Goal: Leave review/rating: Leave review/rating

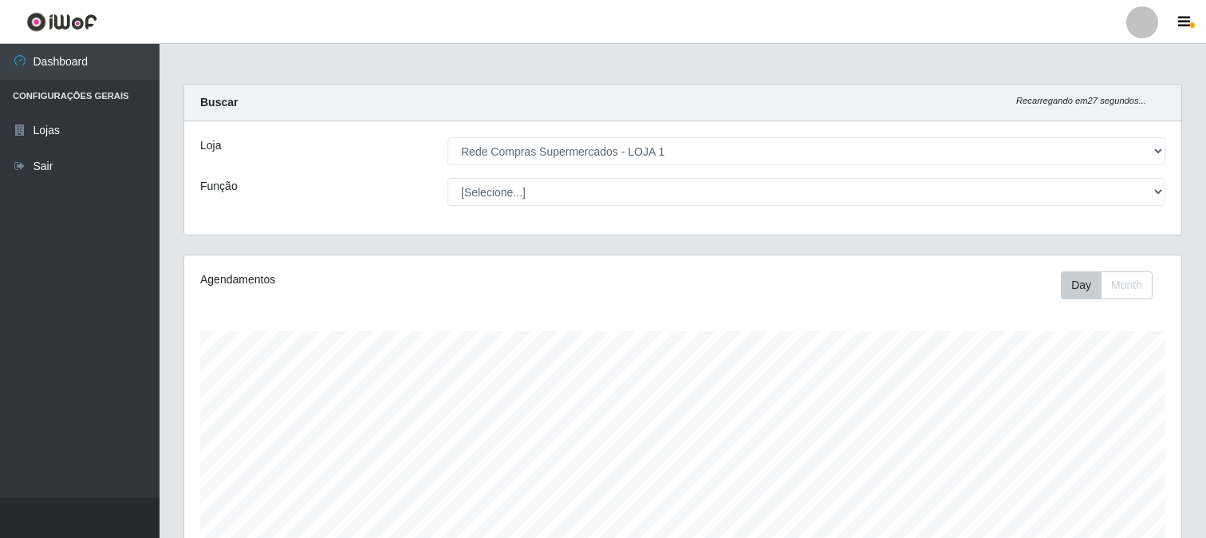
select select "158"
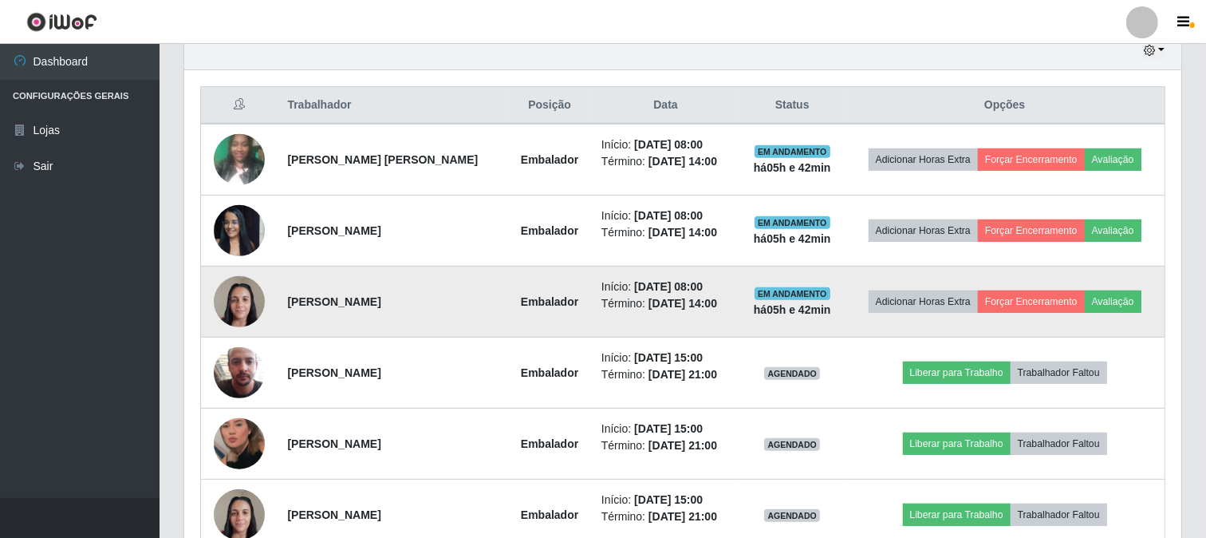
scroll to position [664, 0]
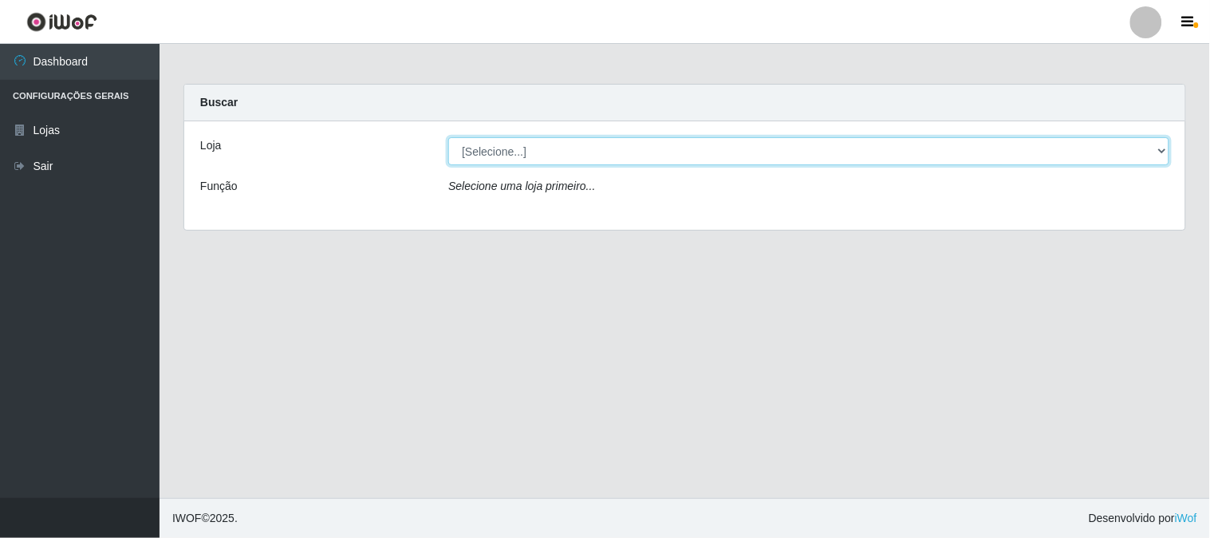
click at [520, 152] on select "[Selecione...] Rede Compras Supermercados - LOJA 1" at bounding box center [808, 151] width 721 height 28
select select "158"
click at [448, 137] on select "[Selecione...] Rede Compras Supermercados - LOJA 1" at bounding box center [808, 151] width 721 height 28
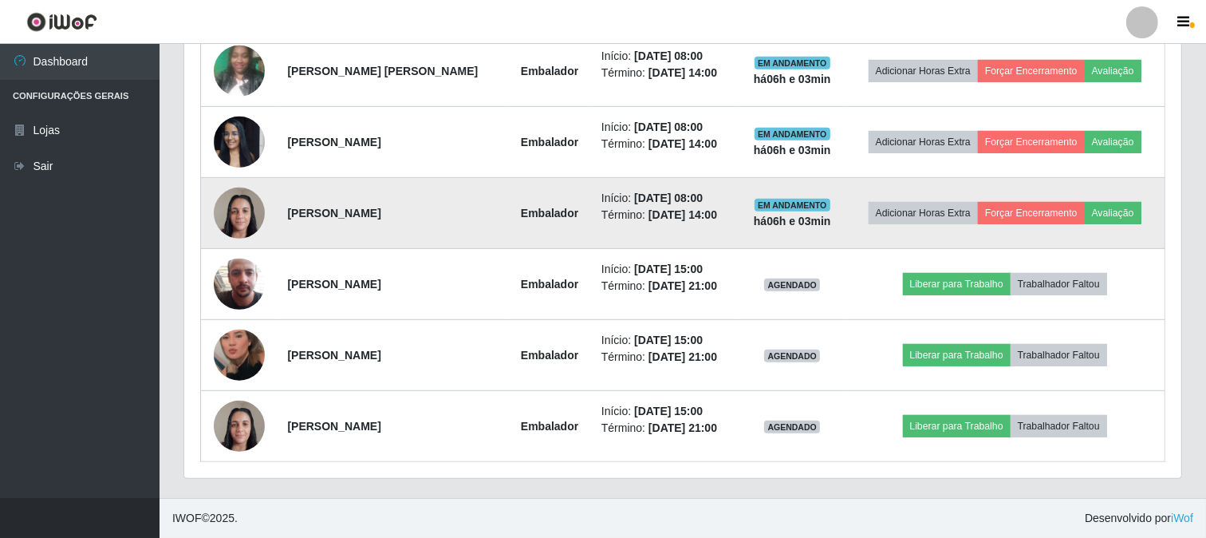
scroll to position [575, 0]
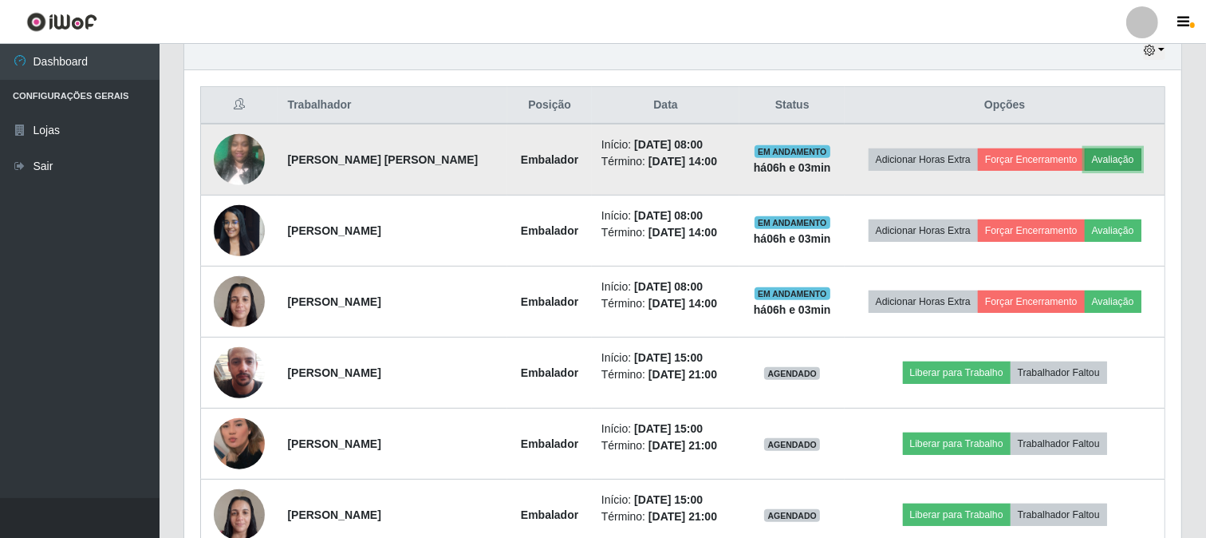
click at [1115, 162] on button "Avaliação" at bounding box center [1113, 159] width 57 height 22
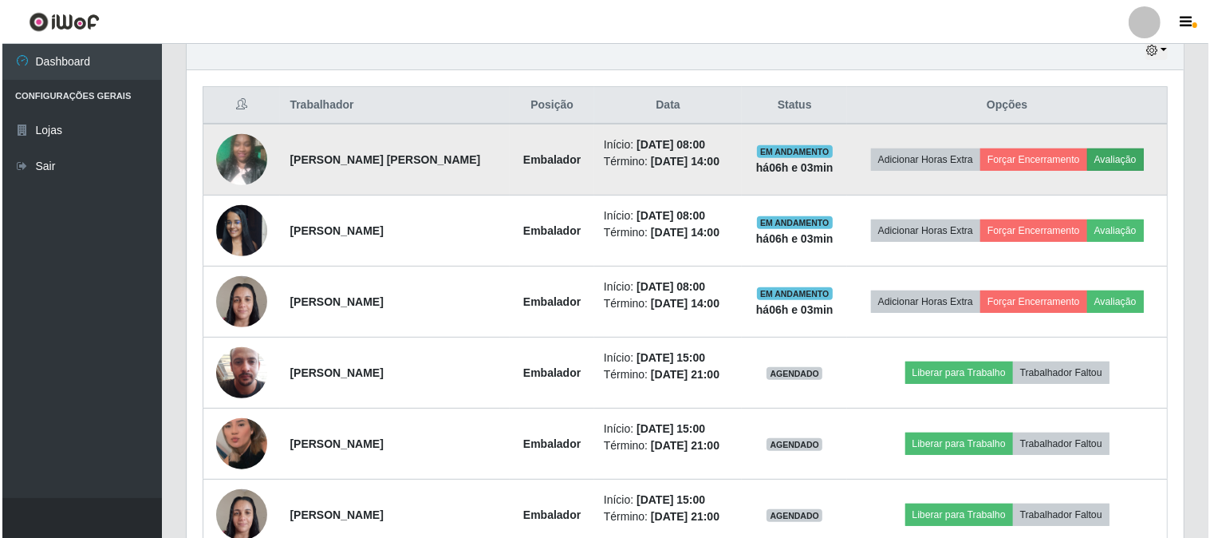
scroll to position [330, 987]
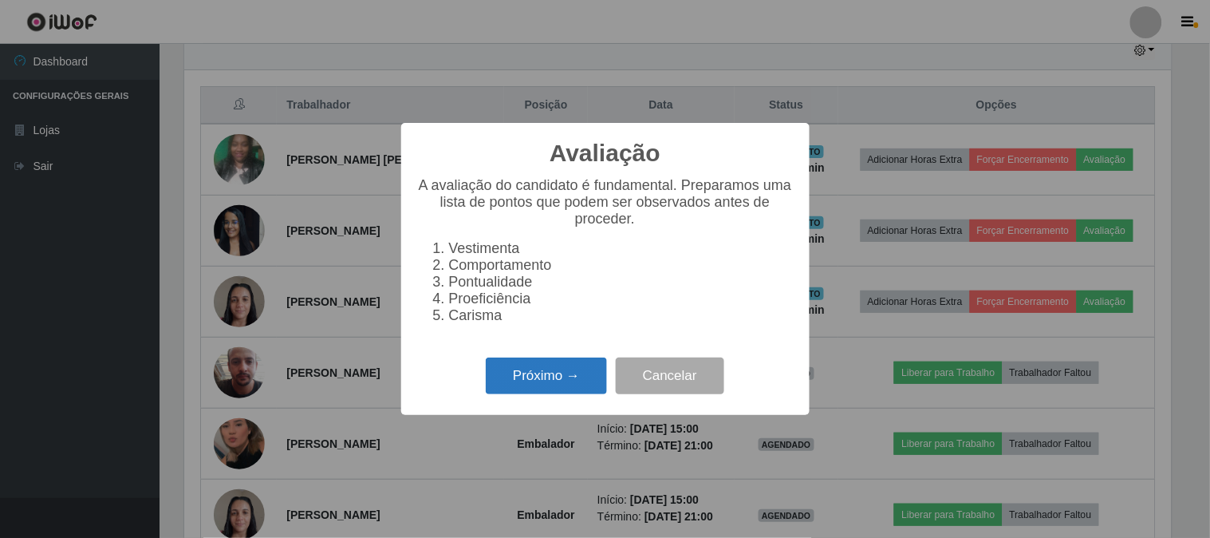
click at [537, 369] on button "Próximo →" at bounding box center [546, 375] width 121 height 37
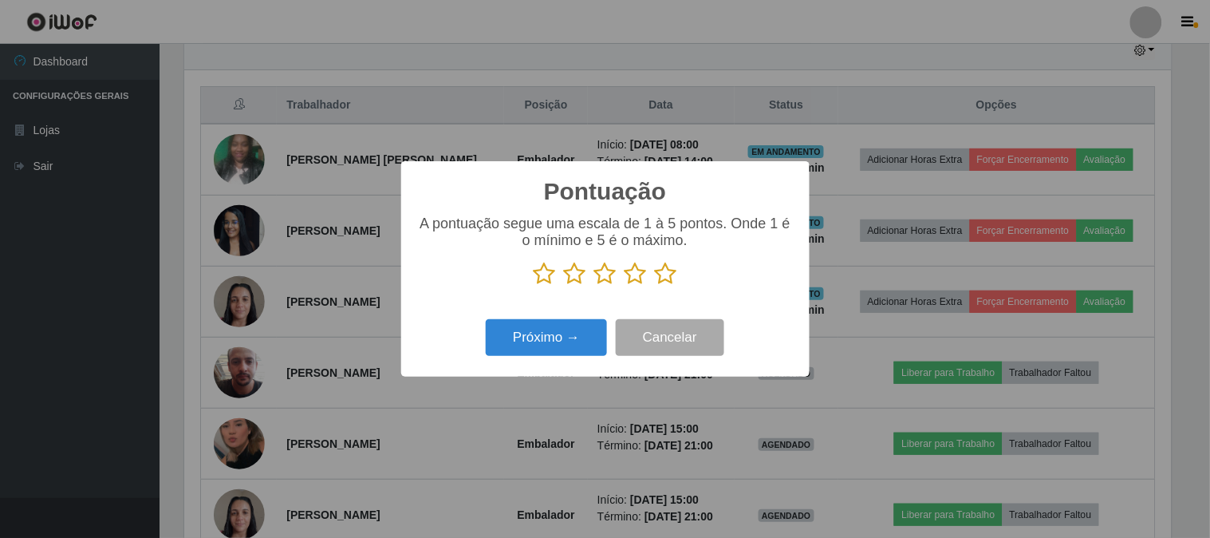
click at [664, 274] on icon at bounding box center [666, 274] width 22 height 24
click at [655, 286] on input "radio" at bounding box center [655, 286] width 0 height 0
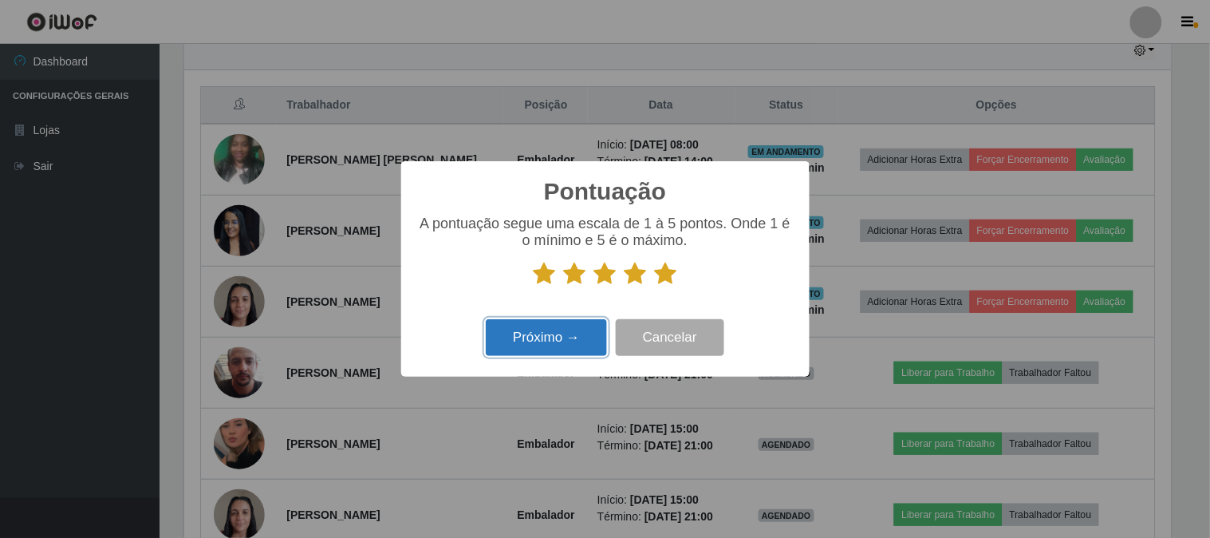
click at [560, 333] on button "Próximo →" at bounding box center [546, 337] width 121 height 37
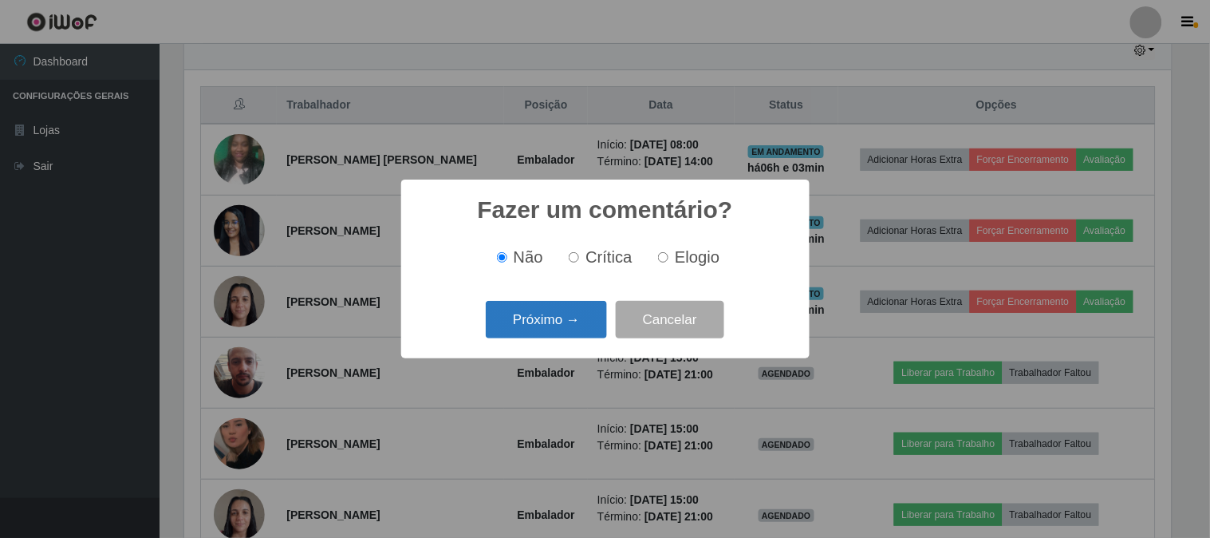
click at [560, 319] on button "Próximo →" at bounding box center [546, 319] width 121 height 37
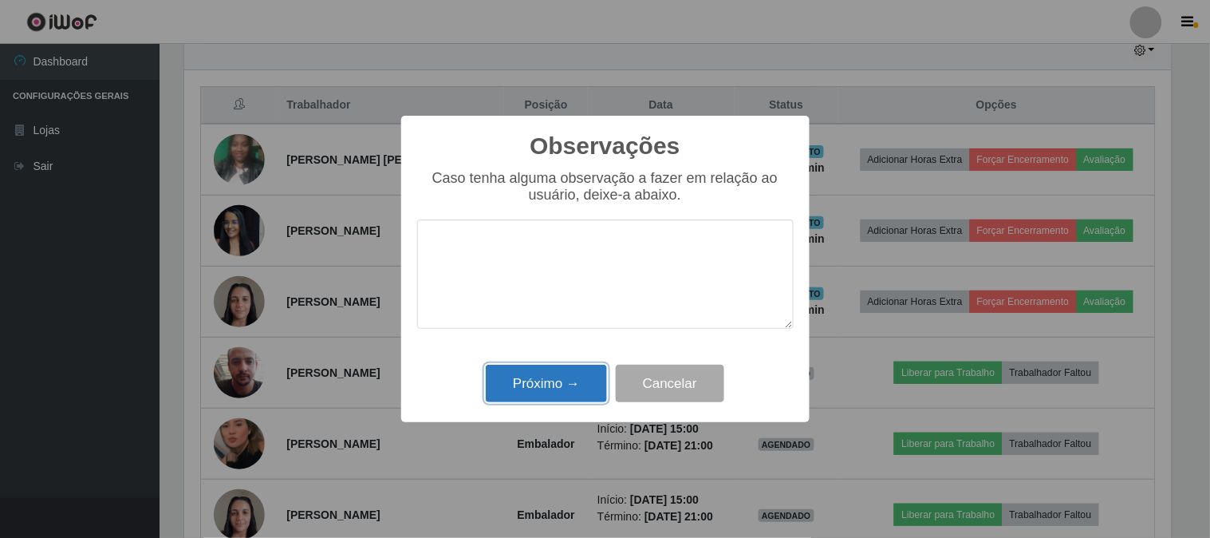
click at [553, 380] on button "Próximo →" at bounding box center [546, 383] width 121 height 37
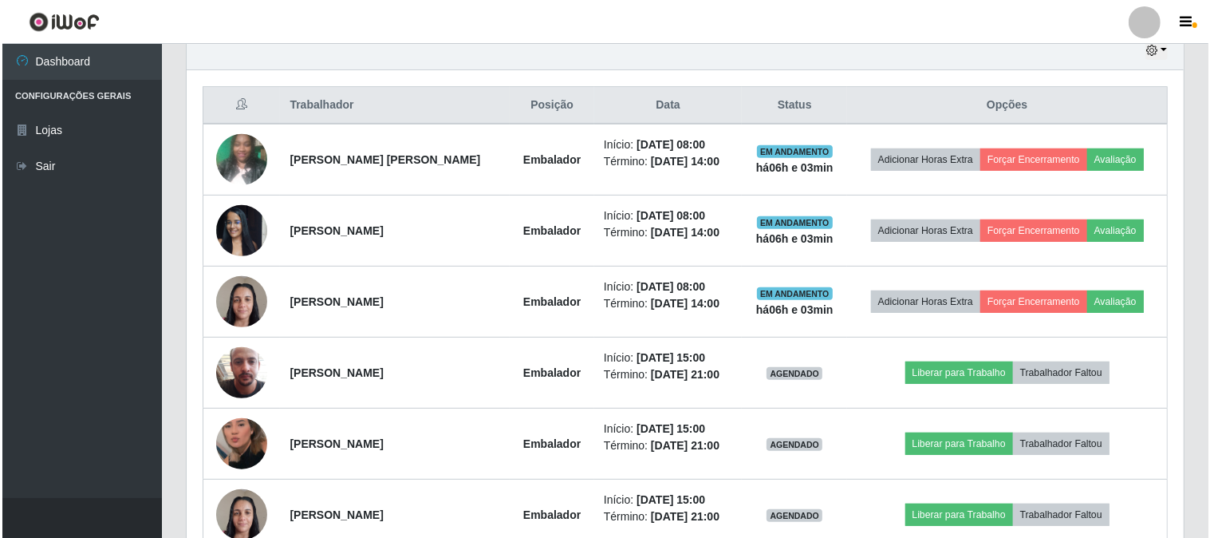
scroll to position [330, 997]
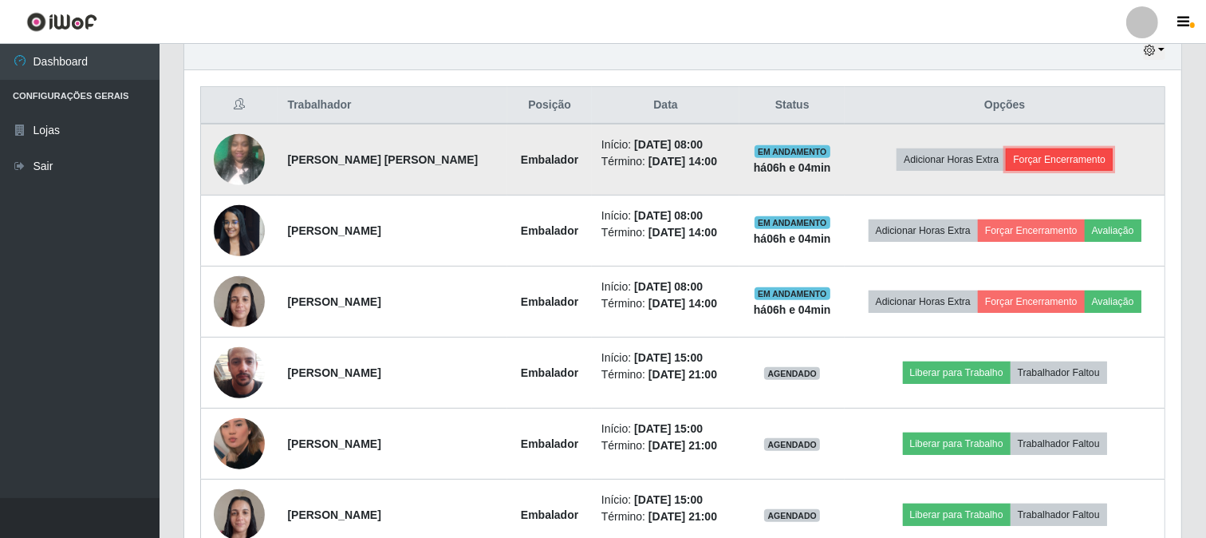
click at [1039, 158] on button "Forçar Encerramento" at bounding box center [1059, 159] width 107 height 22
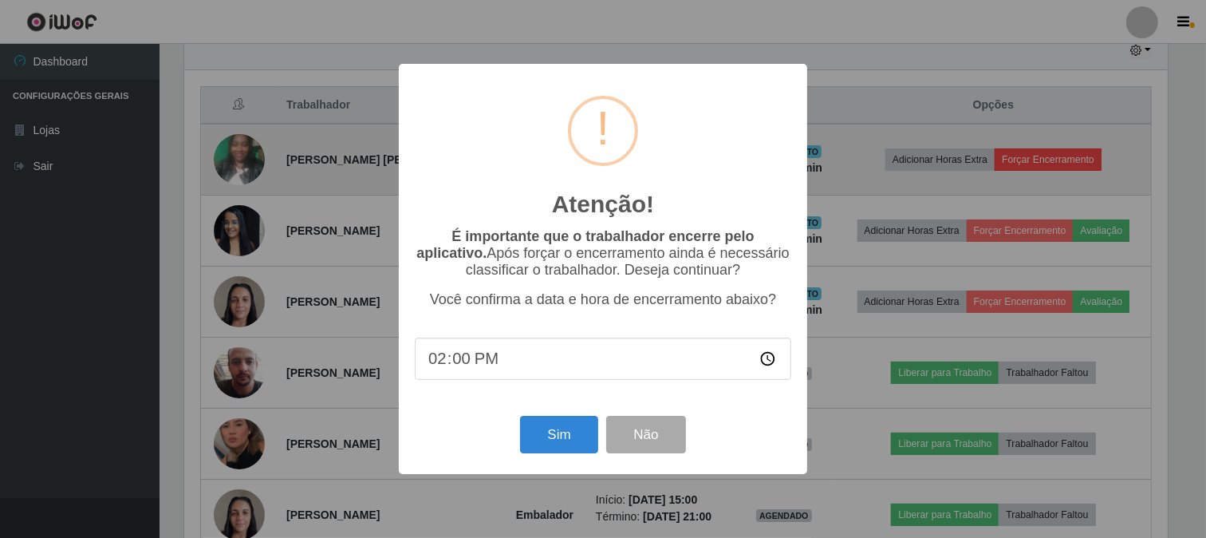
scroll to position [330, 987]
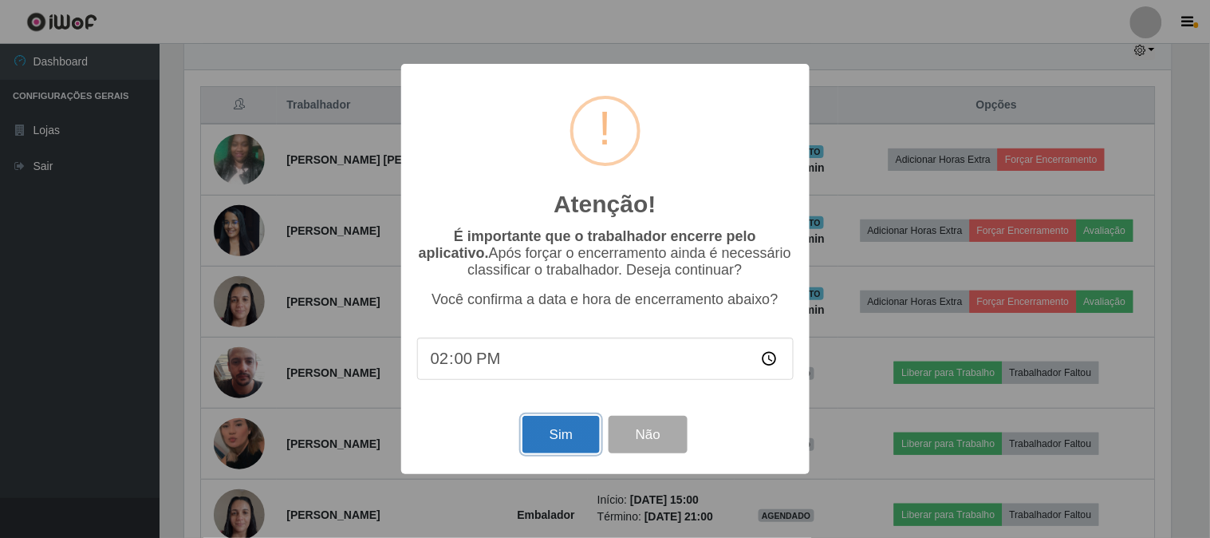
click at [552, 434] on button "Sim" at bounding box center [561, 434] width 77 height 37
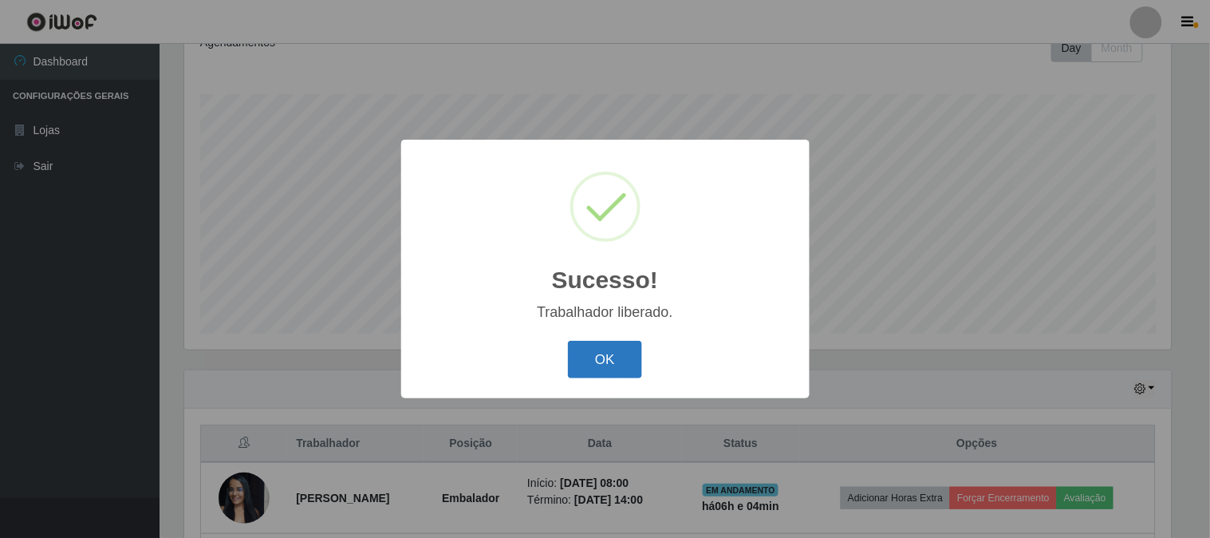
click at [617, 357] on button "OK" at bounding box center [605, 359] width 74 height 37
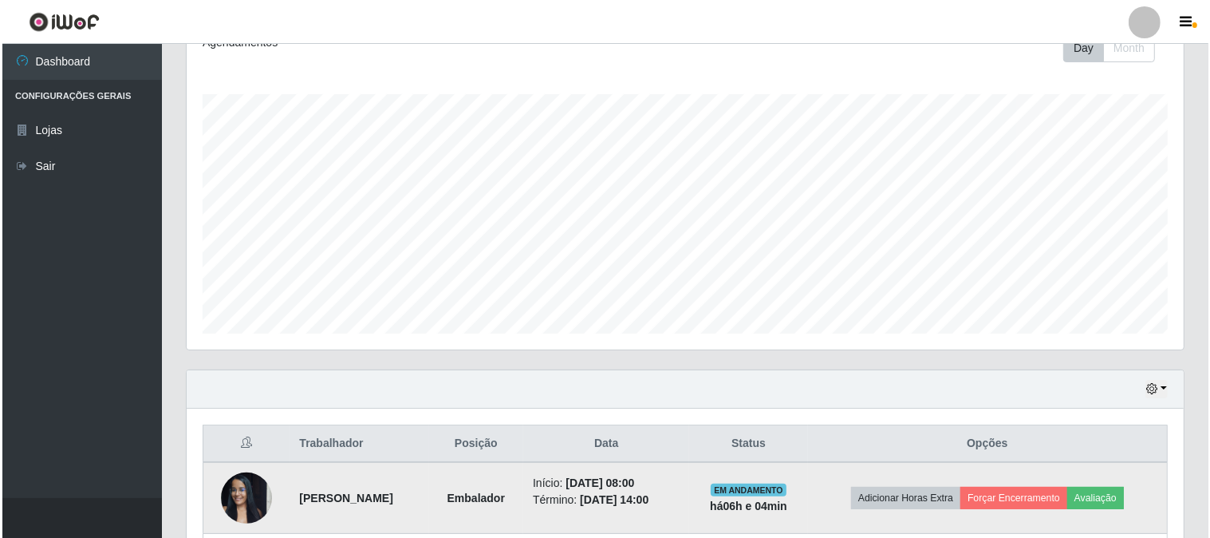
scroll to position [503, 0]
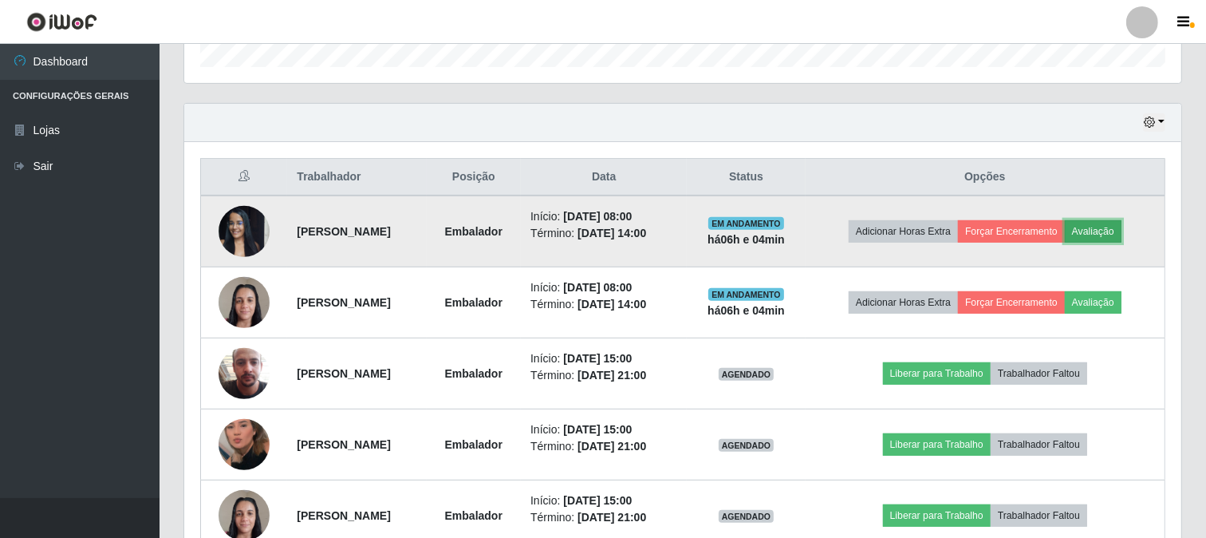
click at [1118, 230] on button "Avaliação" at bounding box center [1093, 231] width 57 height 22
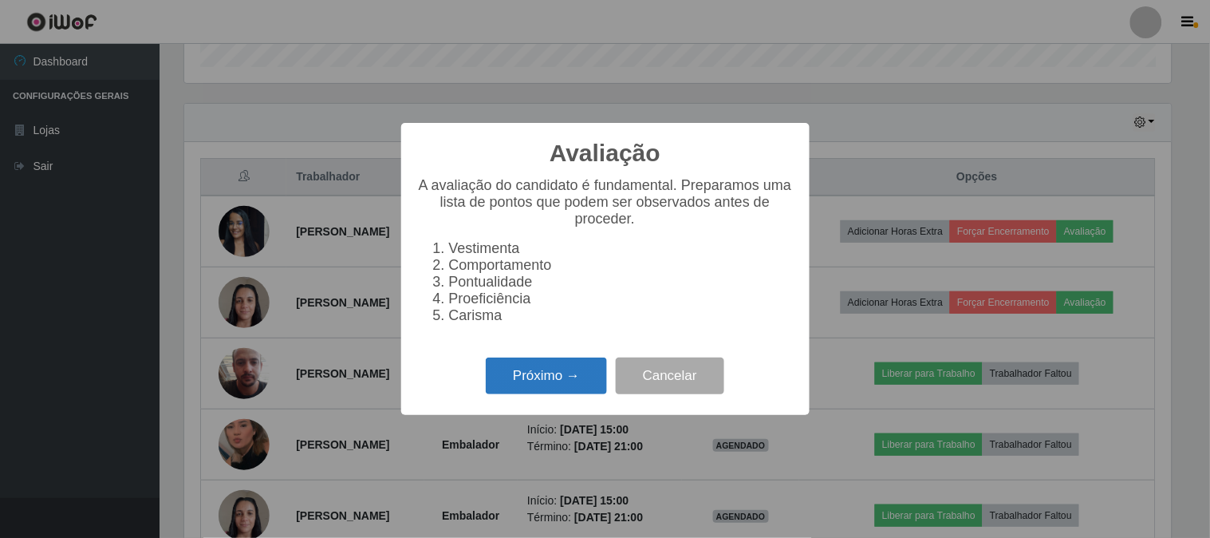
click at [533, 369] on button "Próximo →" at bounding box center [546, 375] width 121 height 37
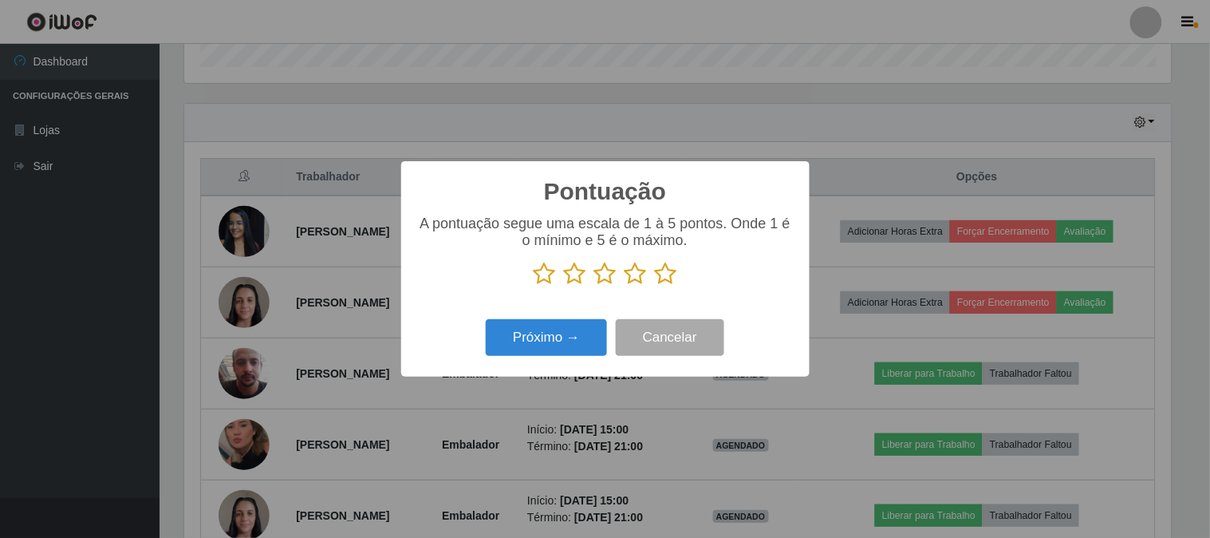
click at [665, 276] on icon at bounding box center [666, 274] width 22 height 24
click at [655, 286] on input "radio" at bounding box center [655, 286] width 0 height 0
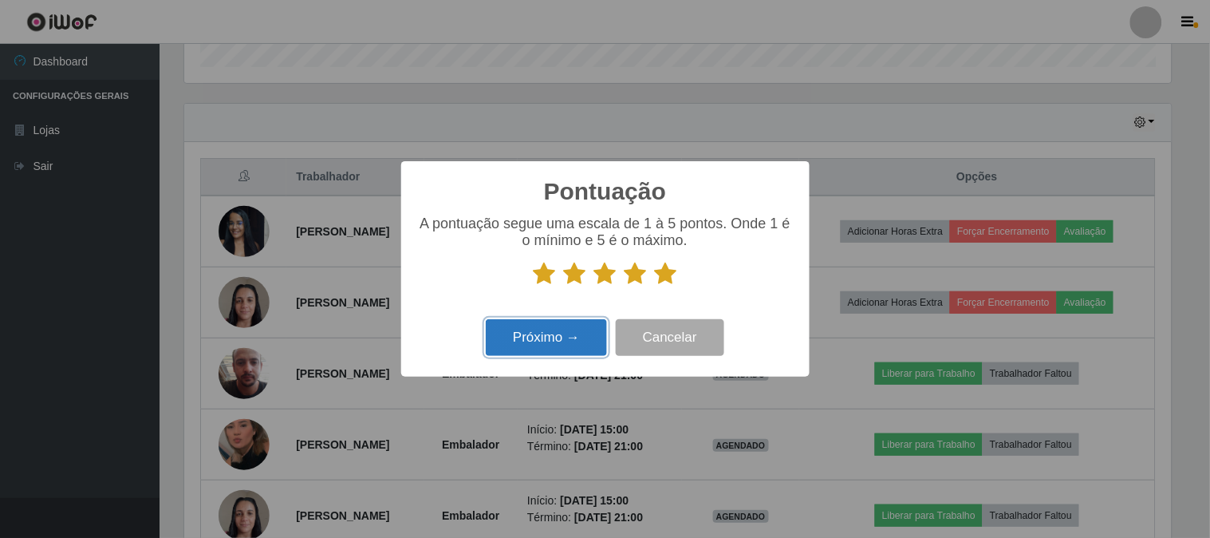
click at [554, 337] on button "Próximo →" at bounding box center [546, 337] width 121 height 37
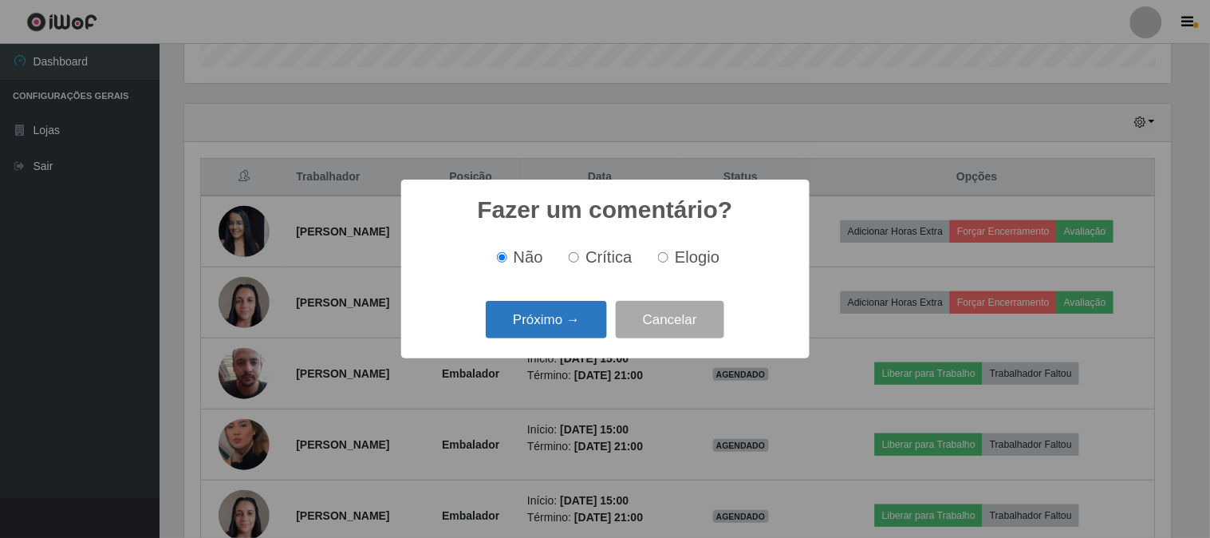
click at [557, 322] on button "Próximo →" at bounding box center [546, 319] width 121 height 37
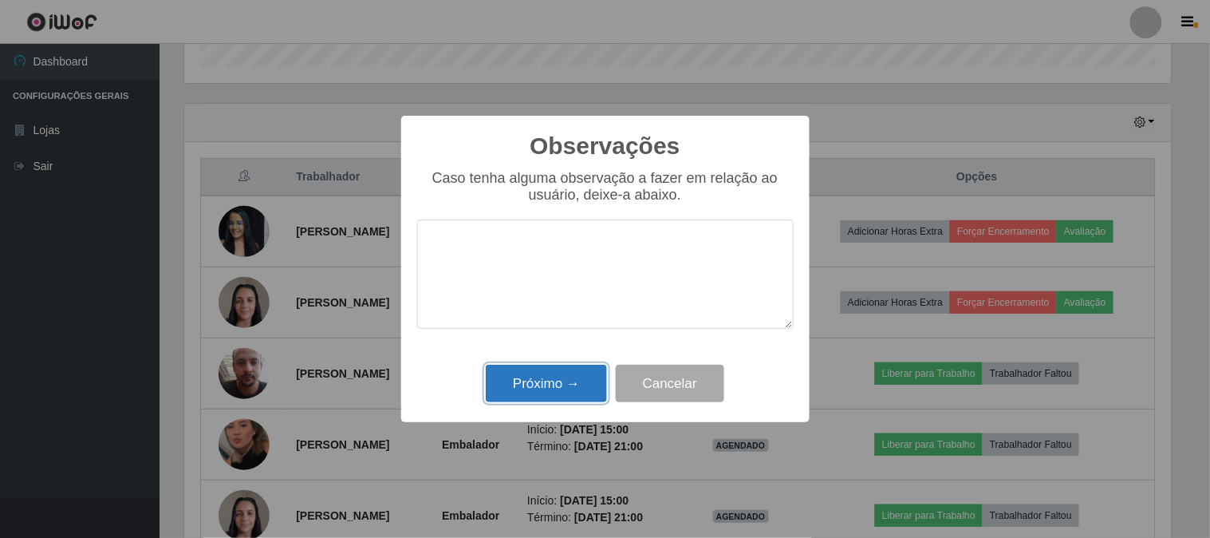
click at [546, 381] on button "Próximo →" at bounding box center [546, 383] width 121 height 37
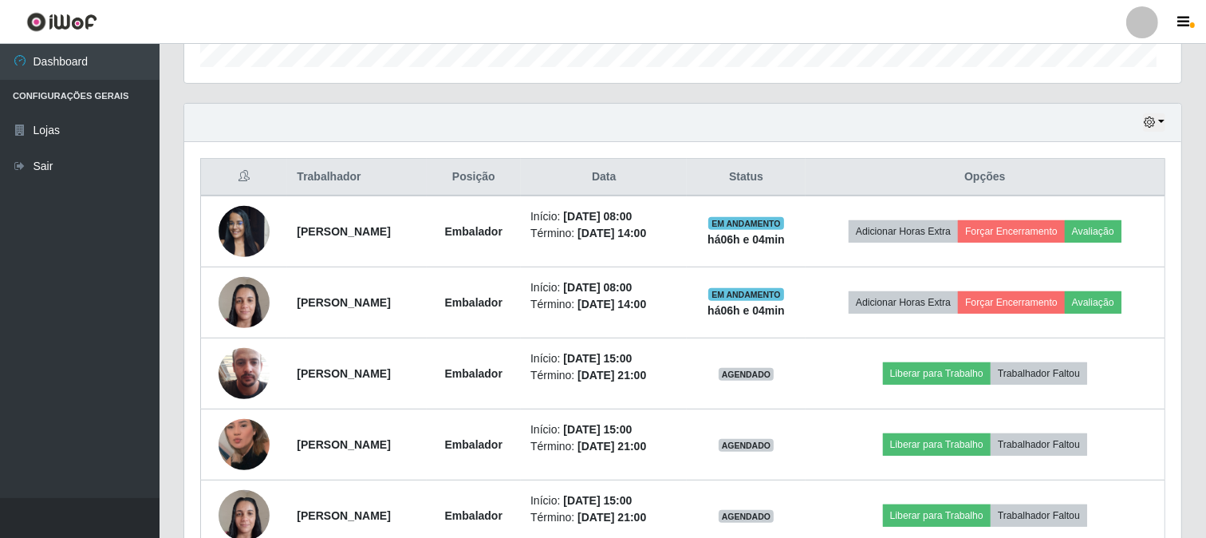
scroll to position [330, 997]
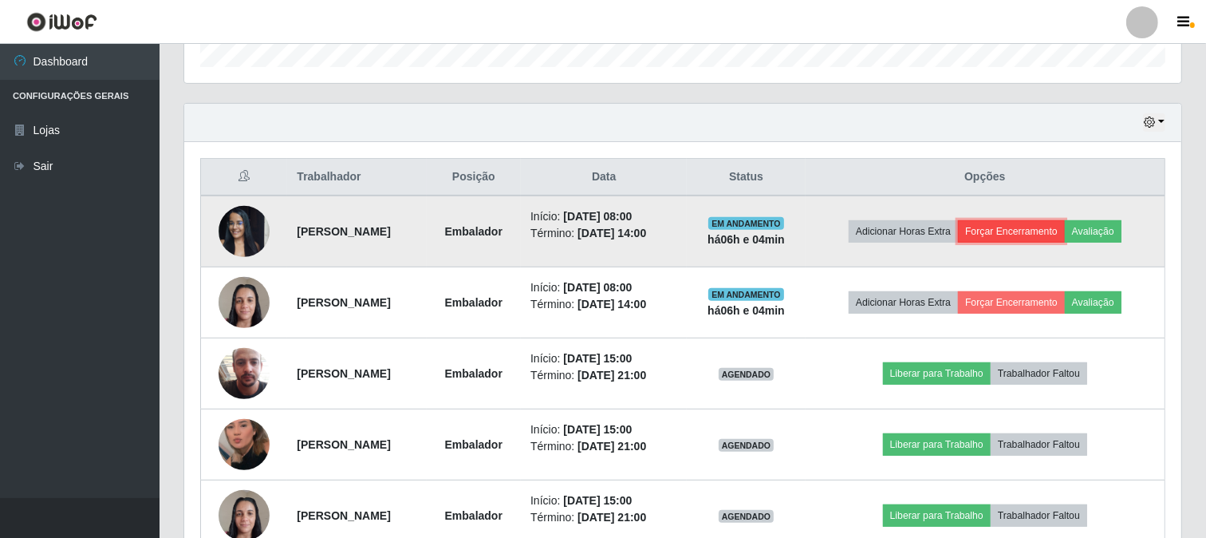
click at [1035, 232] on button "Forçar Encerramento" at bounding box center [1011, 231] width 107 height 22
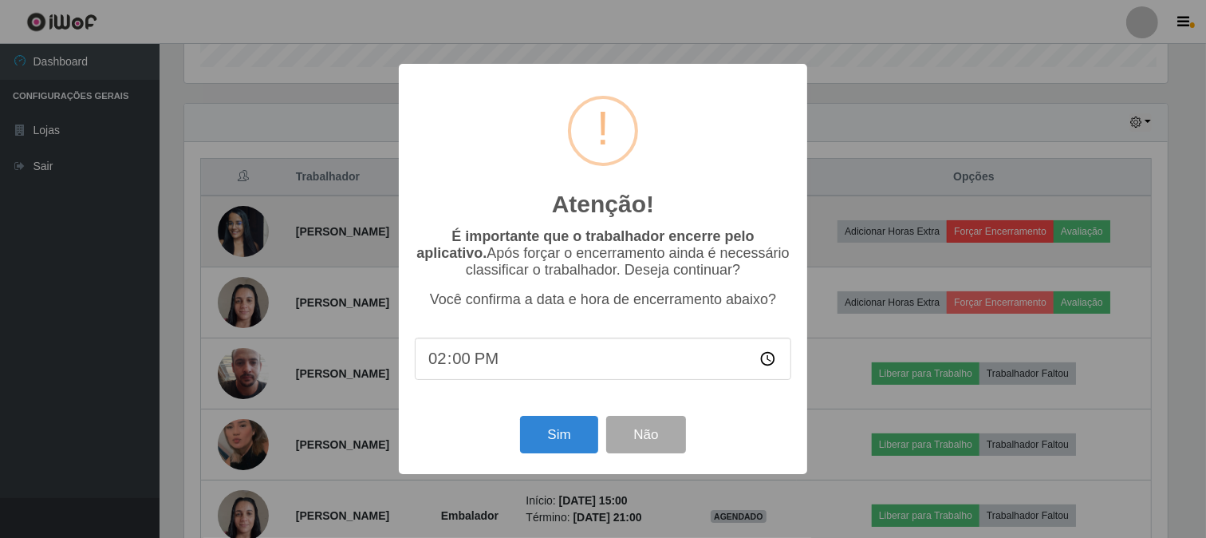
scroll to position [330, 987]
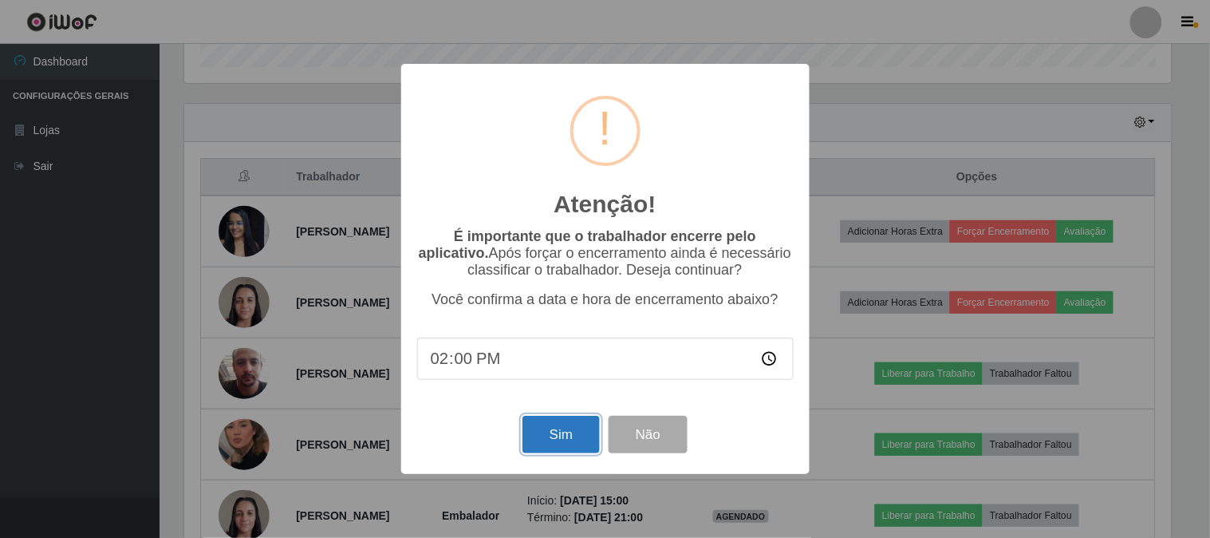
click at [562, 439] on button "Sim" at bounding box center [561, 434] width 77 height 37
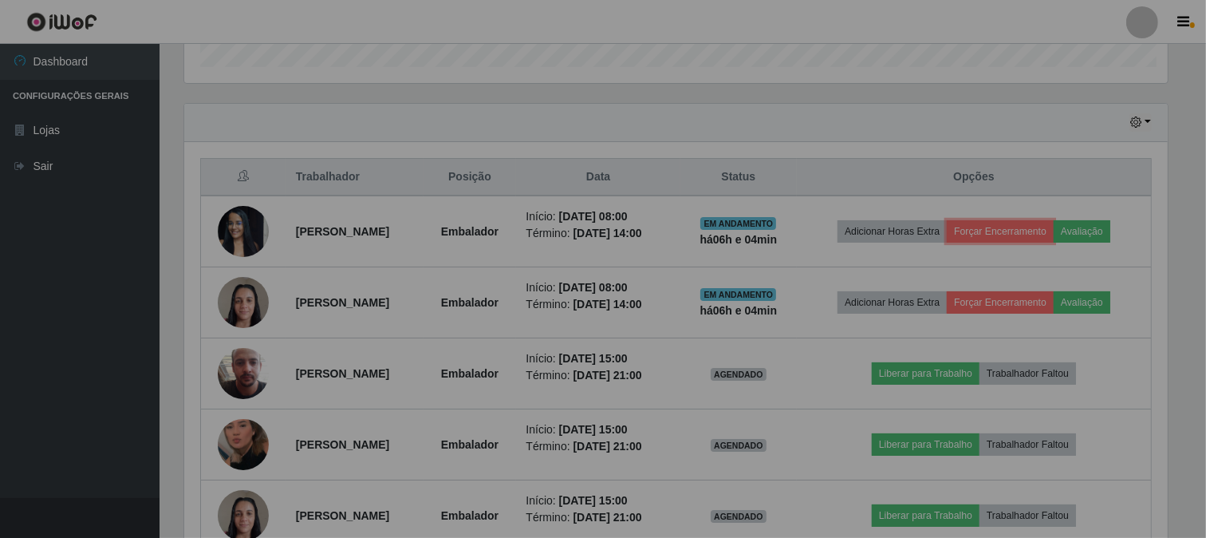
scroll to position [0, 0]
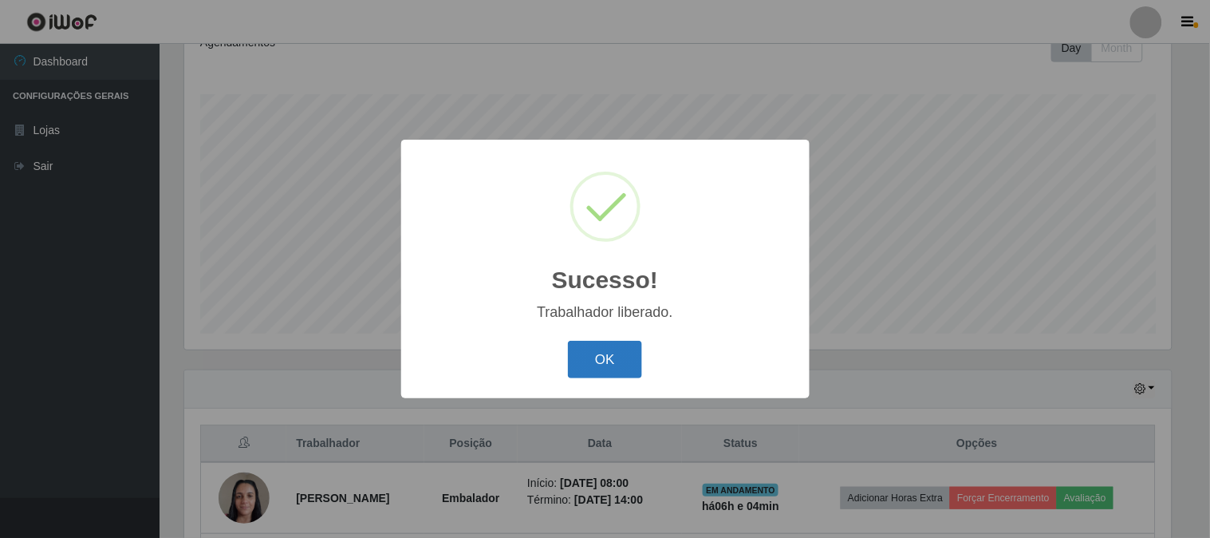
click at [611, 355] on button "OK" at bounding box center [605, 359] width 74 height 37
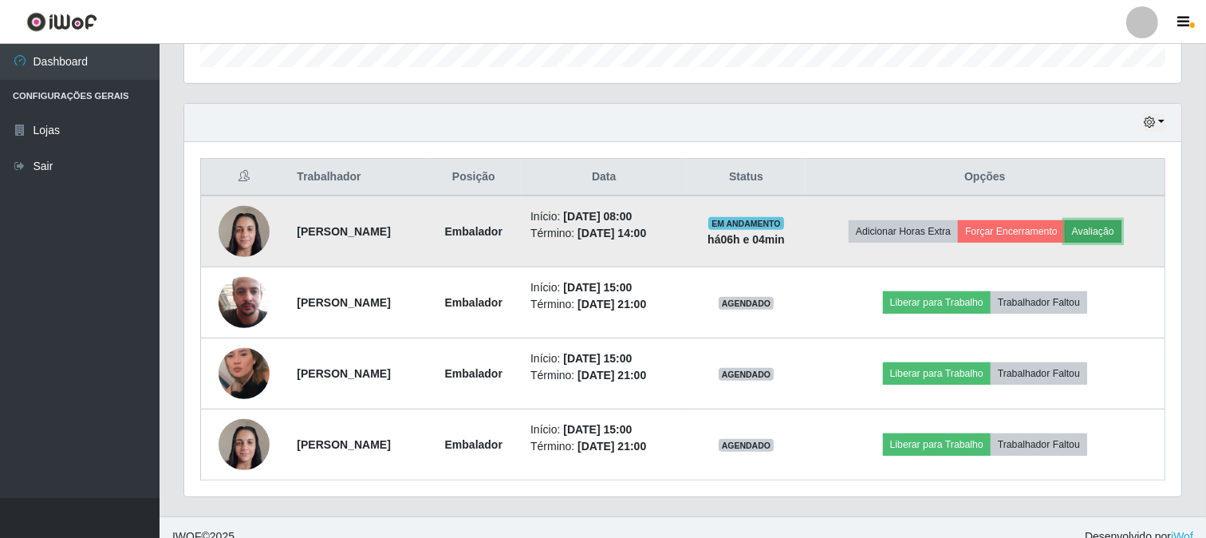
click at [1103, 227] on button "Avaliação" at bounding box center [1093, 231] width 57 height 22
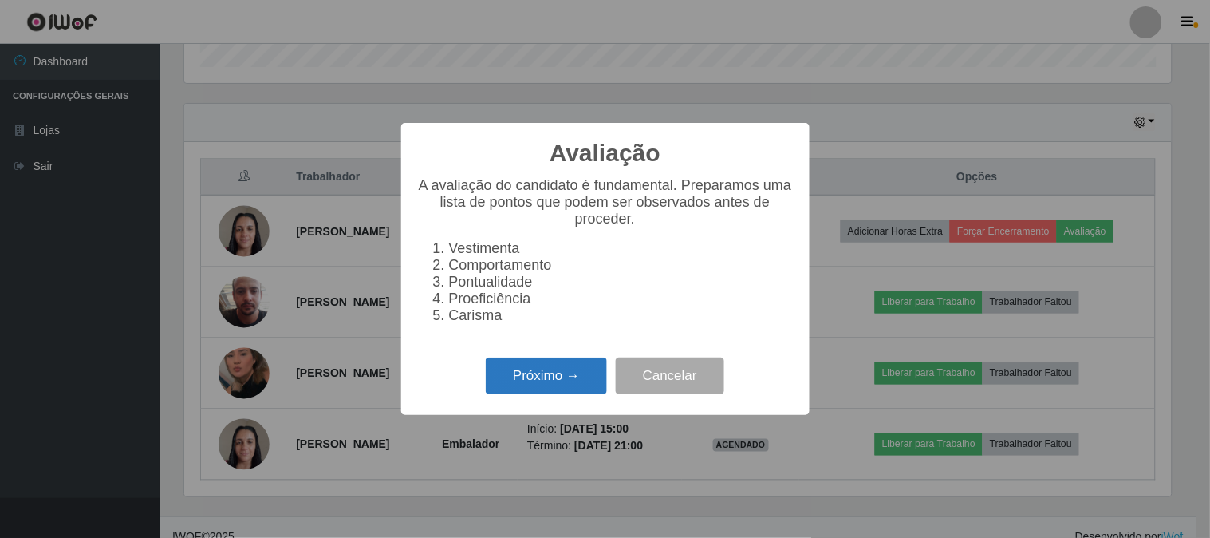
click at [550, 376] on button "Próximo →" at bounding box center [546, 375] width 121 height 37
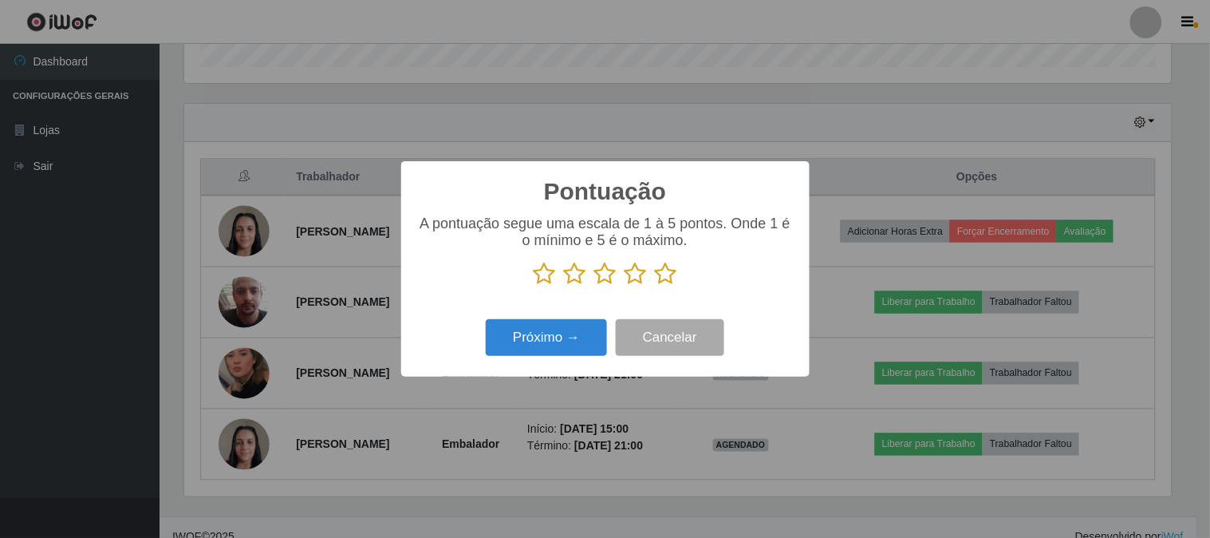
click at [665, 274] on icon at bounding box center [666, 274] width 22 height 24
click at [655, 286] on input "radio" at bounding box center [655, 286] width 0 height 0
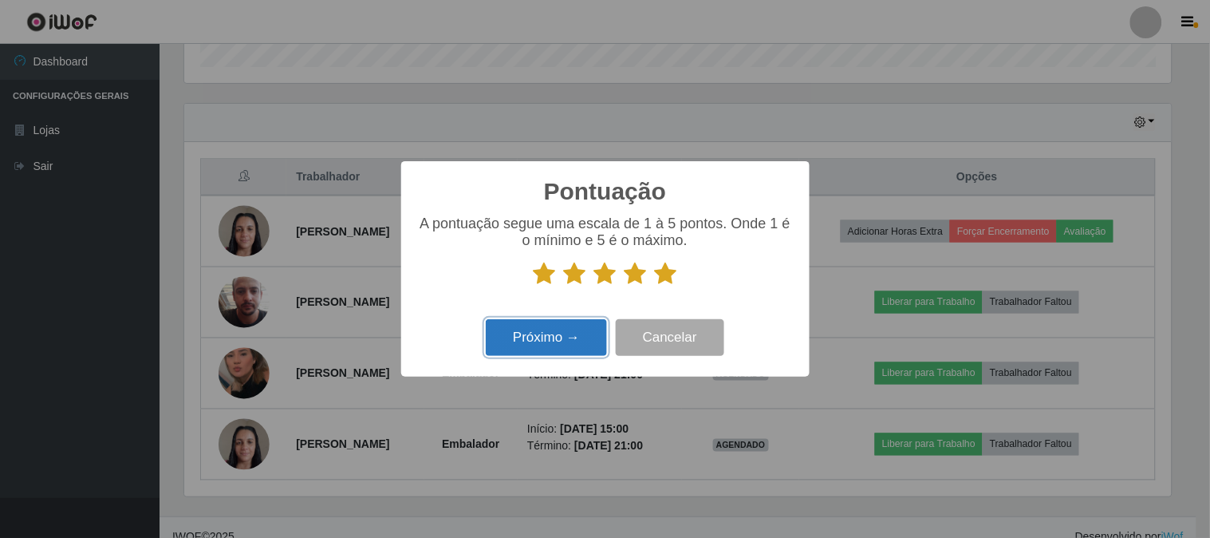
click at [561, 336] on button "Próximo →" at bounding box center [546, 337] width 121 height 37
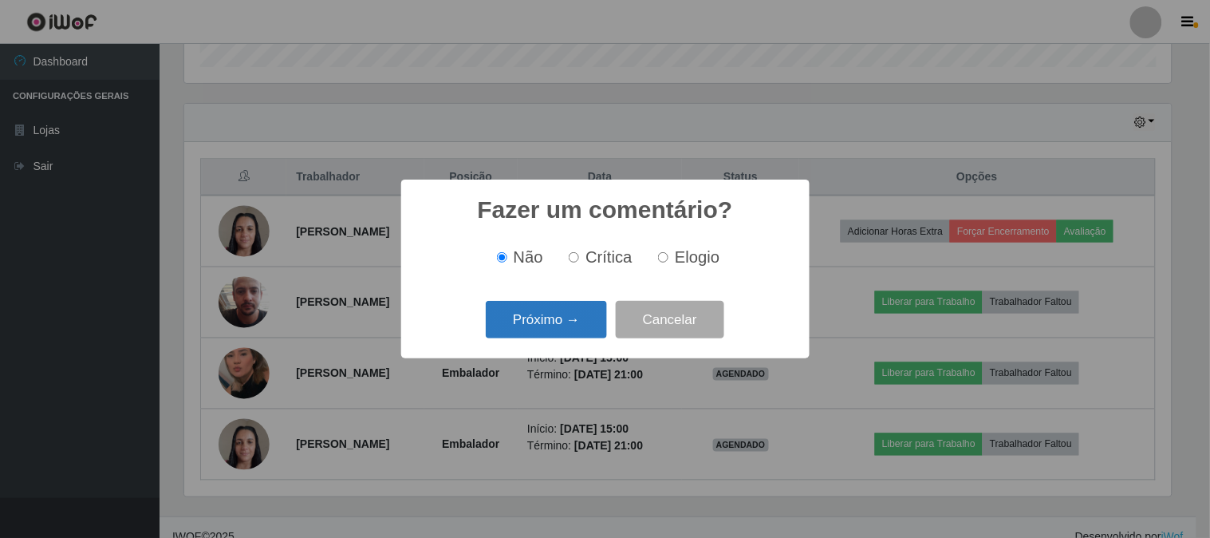
click at [556, 324] on button "Próximo →" at bounding box center [546, 319] width 121 height 37
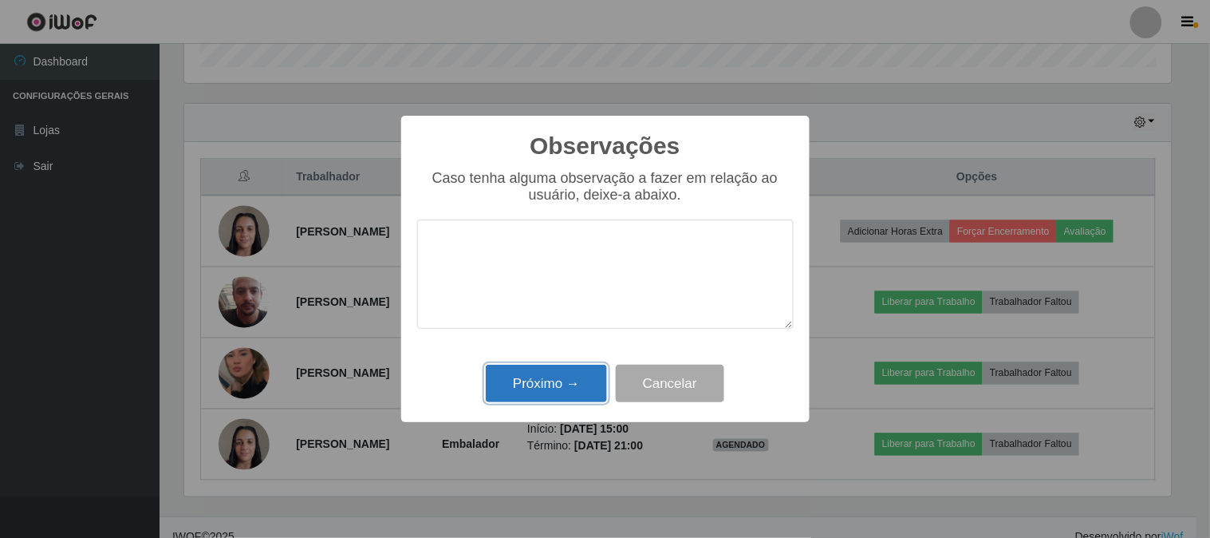
click at [565, 376] on button "Próximo →" at bounding box center [546, 383] width 121 height 37
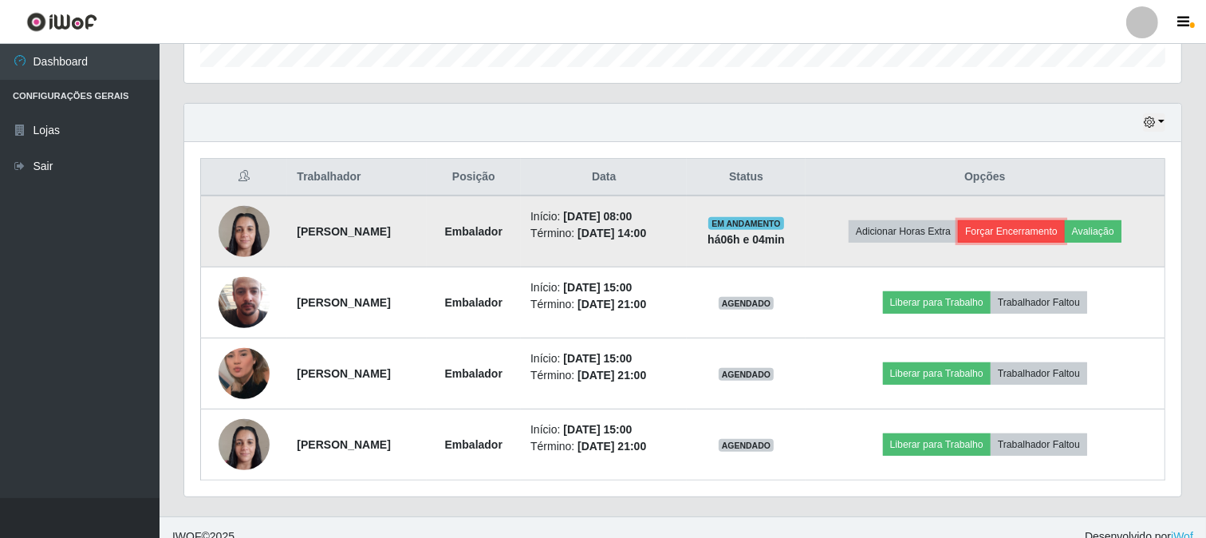
click at [1008, 230] on button "Forçar Encerramento" at bounding box center [1011, 231] width 107 height 22
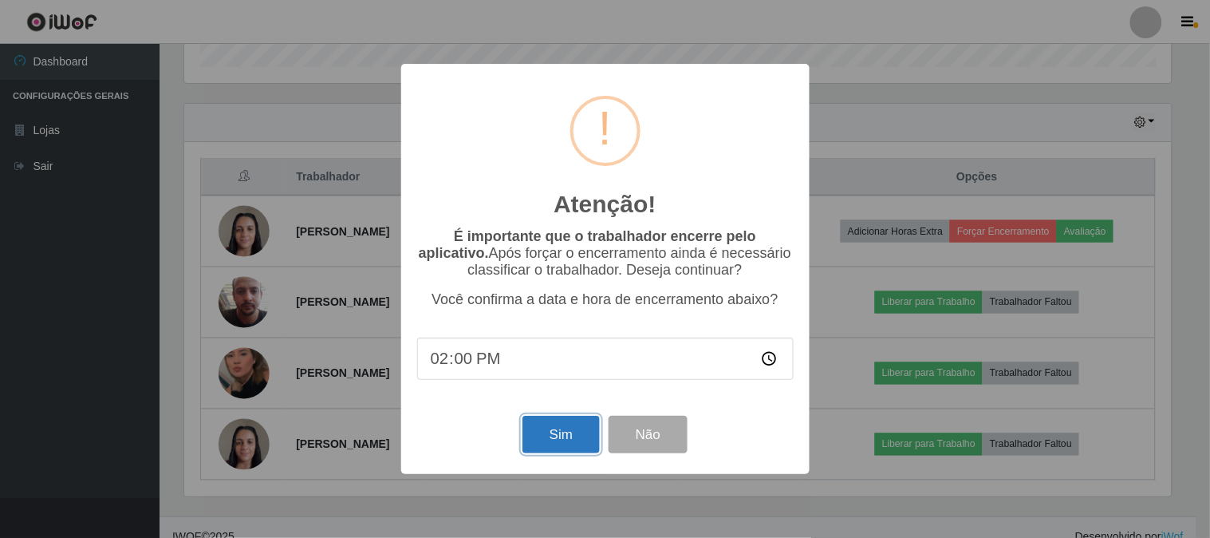
click at [557, 436] on button "Sim" at bounding box center [561, 434] width 77 height 37
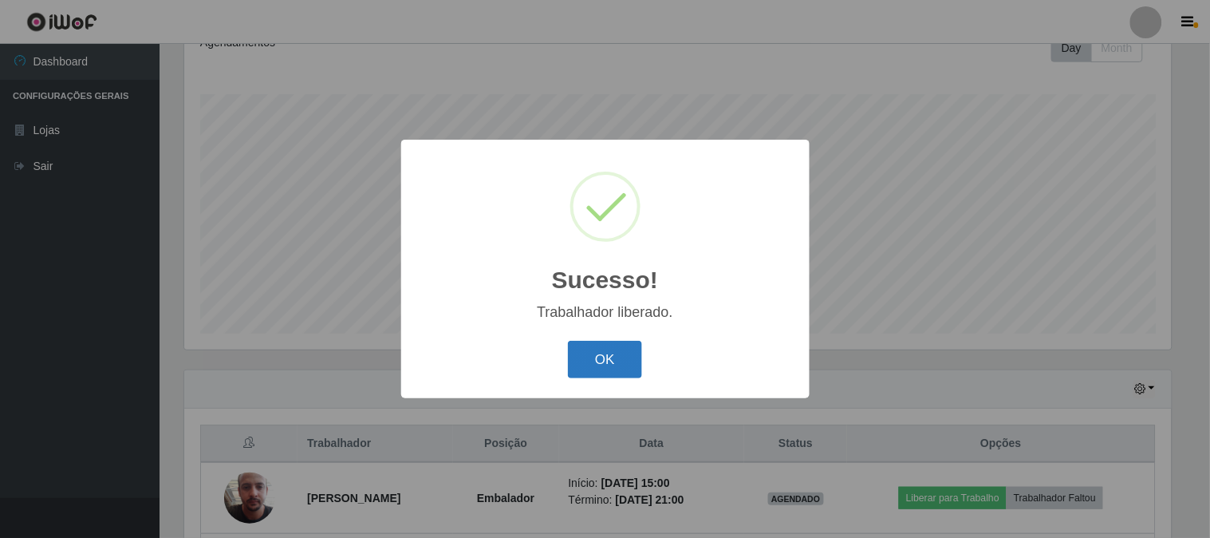
click at [589, 360] on button "OK" at bounding box center [605, 359] width 74 height 37
